Goal: Information Seeking & Learning: Find specific fact

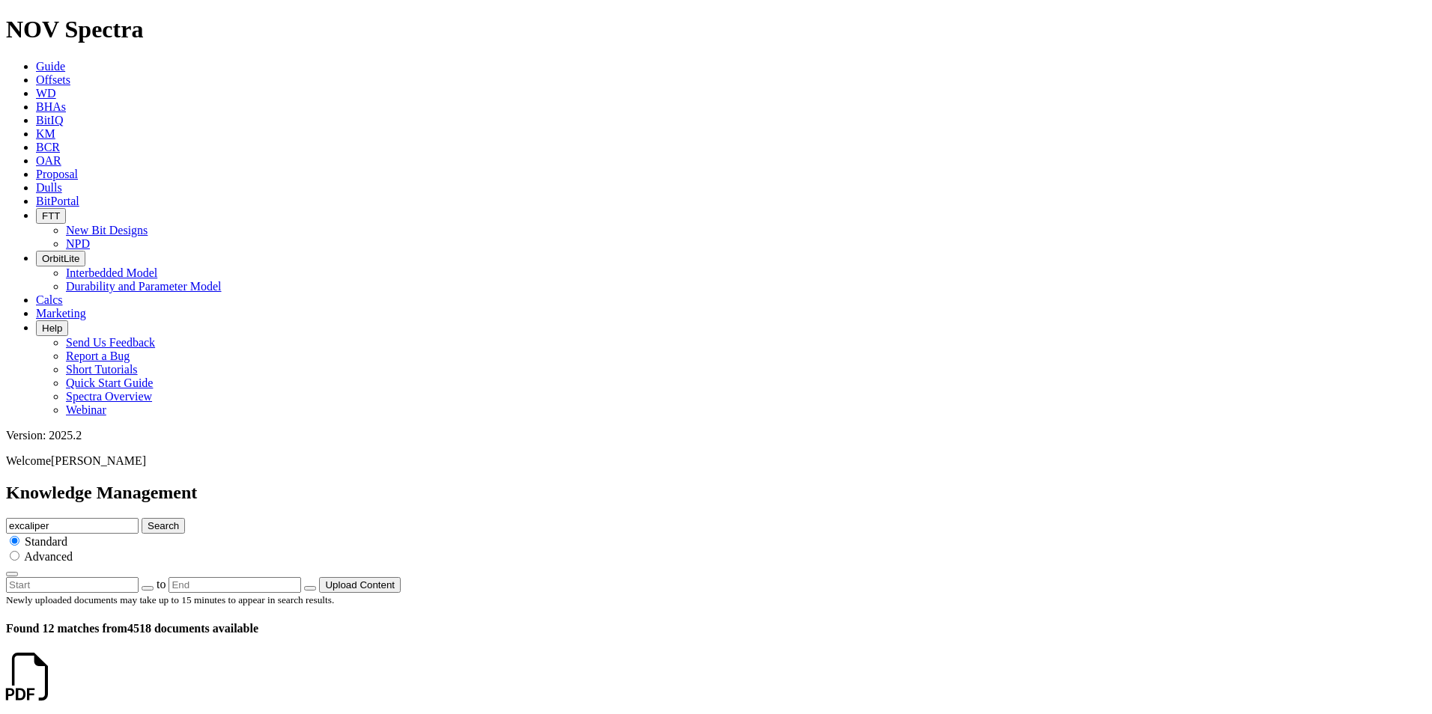
click at [628, 483] on div "Knowledge Management excaliper Search Standard Advanced to Upload Content" at bounding box center [716, 538] width 1420 height 110
type input "DLR"
click at [142, 518] on button "Search" at bounding box center [163, 526] width 43 height 16
click at [148, 520] on icon "submit" at bounding box center [148, 525] width 0 height 11
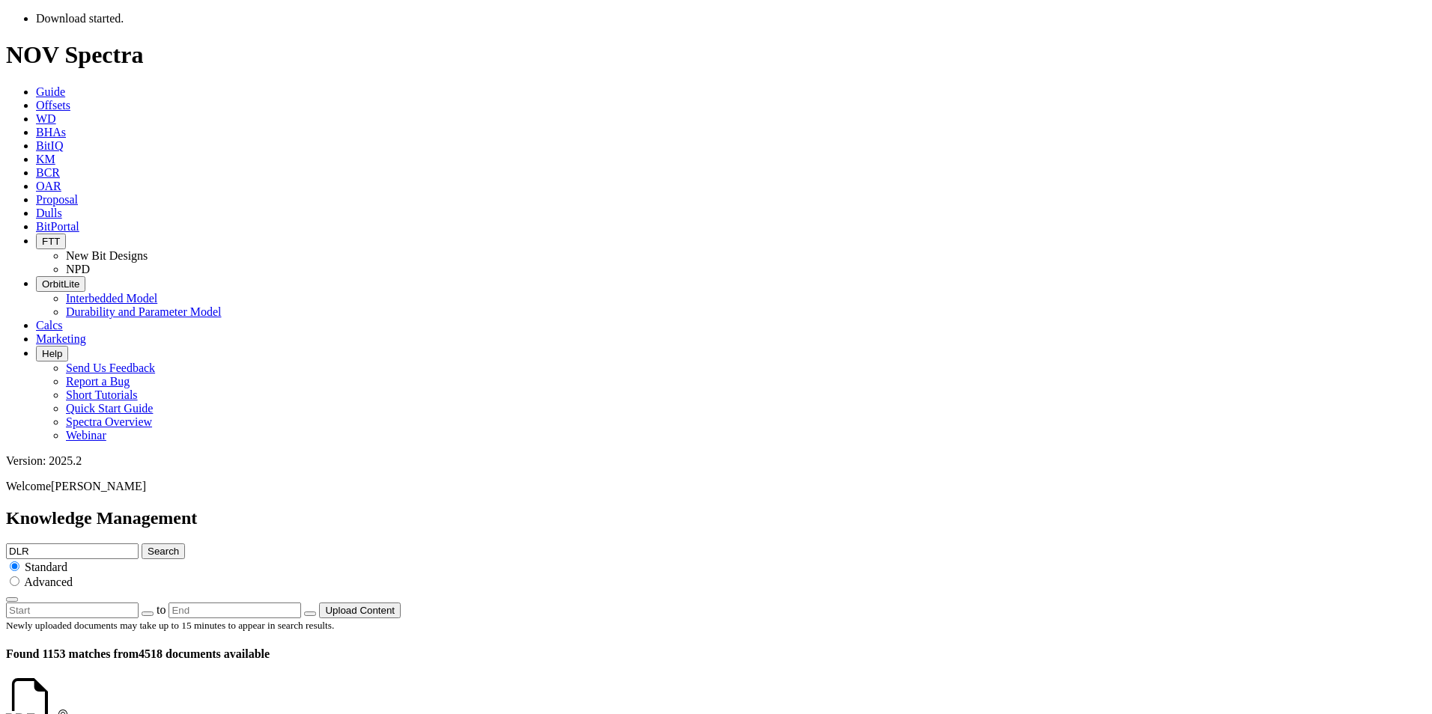
scroll to position [1048, 0]
